Goal: Information Seeking & Learning: Learn about a topic

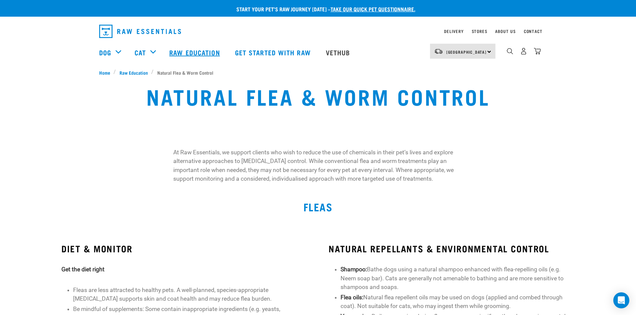
click at [184, 53] on link "Raw Education" at bounding box center [195, 52] width 65 height 27
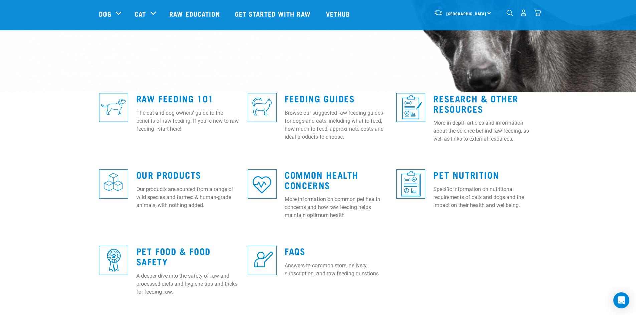
scroll to position [135, 0]
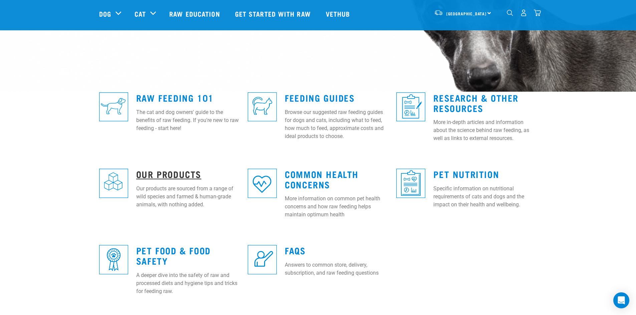
click at [180, 173] on link "Our Products" at bounding box center [168, 174] width 65 height 5
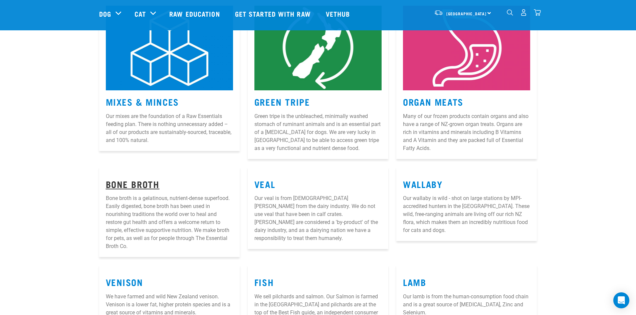
click at [144, 187] on link "Bone Broth" at bounding box center [133, 184] width 54 height 5
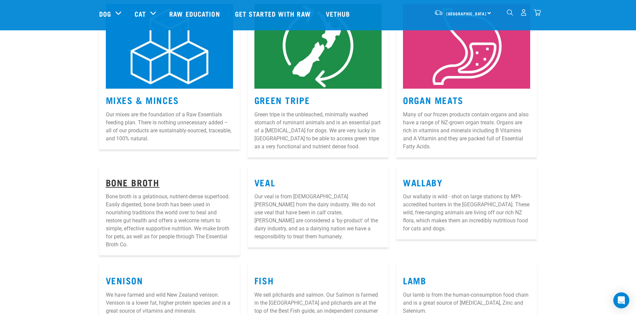
scroll to position [133, 0]
